Goal: Information Seeking & Learning: Find specific fact

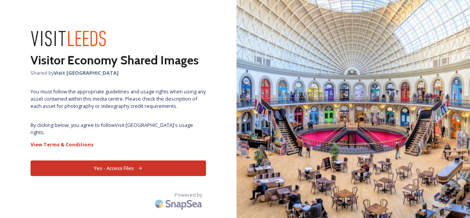
click at [116, 161] on button "Yes - Access Files" at bounding box center [118, 169] width 175 height 16
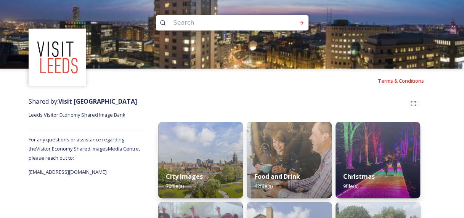
click at [221, 21] on input at bounding box center [222, 22] width 105 height 17
type input "harewood house"
click at [300, 27] on div "Run Search" at bounding box center [302, 23] width 14 height 14
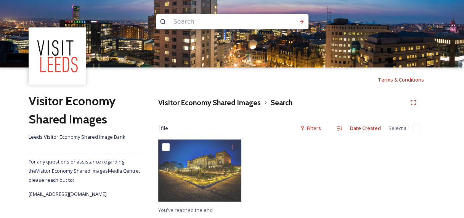
scroll to position [2, 0]
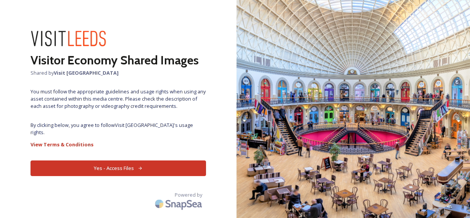
click at [131, 161] on button "Yes - Access Files" at bounding box center [118, 169] width 175 height 16
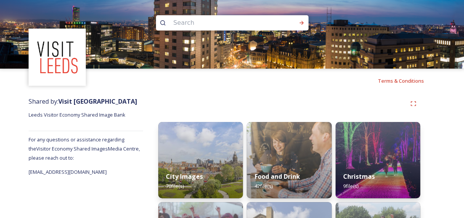
click at [227, 25] on input at bounding box center [222, 22] width 105 height 17
type input "theatre"
click at [300, 22] on icon at bounding box center [302, 23] width 6 height 6
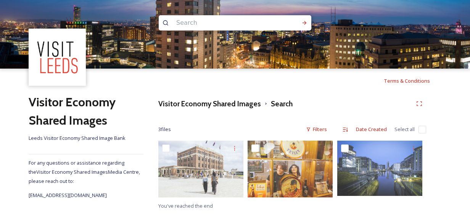
click at [198, 27] on input at bounding box center [224, 22] width 105 height 17
type input "shopping"
click at [304, 21] on icon at bounding box center [304, 23] width 6 height 6
click at [305, 24] on icon at bounding box center [305, 23] width 4 height 4
click at [305, 20] on icon at bounding box center [304, 23] width 6 height 6
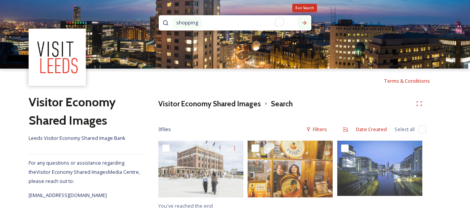
click at [305, 20] on icon at bounding box center [304, 23] width 6 height 6
click at [204, 23] on input "To enrich screen reader interactions, please activate Accessibility in Grammarl…" at bounding box center [248, 22] width 90 height 17
drag, startPoint x: 308, startPoint y: 21, endPoint x: 262, endPoint y: 24, distance: 45.9
click at [308, 20] on div "Run Search" at bounding box center [305, 23] width 14 height 14
click at [222, 24] on input "To enrich screen reader interactions, please activate Accessibility in Grammarl…" at bounding box center [248, 22] width 90 height 17
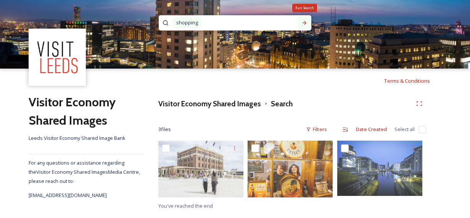
click at [306, 23] on icon at bounding box center [305, 23] width 4 height 4
click at [182, 24] on input at bounding box center [224, 22] width 105 height 17
type input "shopping"
drag, startPoint x: 307, startPoint y: 24, endPoint x: 303, endPoint y: 25, distance: 4.2
click at [306, 24] on icon at bounding box center [304, 23] width 6 height 6
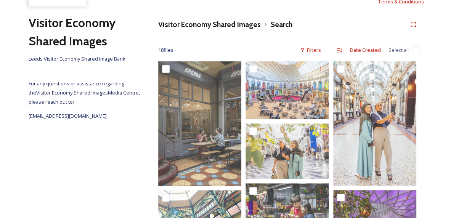
scroll to position [90, 0]
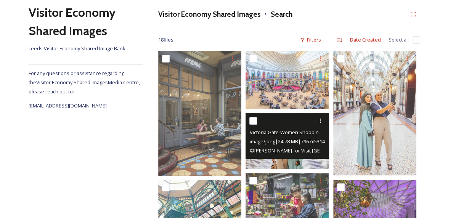
click at [294, 159] on img at bounding box center [287, 140] width 83 height 55
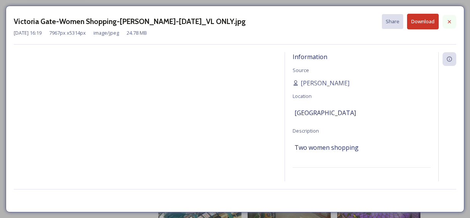
click at [452, 22] on icon at bounding box center [449, 22] width 6 height 6
